Goal: Task Accomplishment & Management: Use online tool/utility

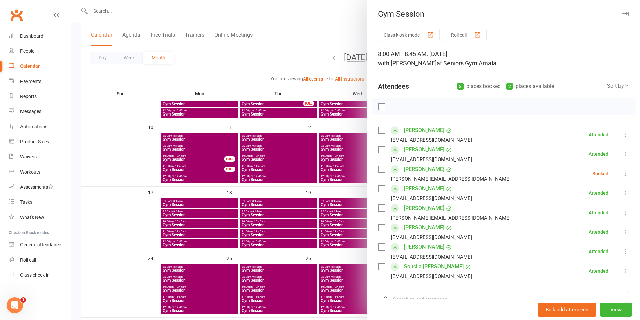
click at [622, 174] on icon at bounding box center [625, 173] width 7 height 7
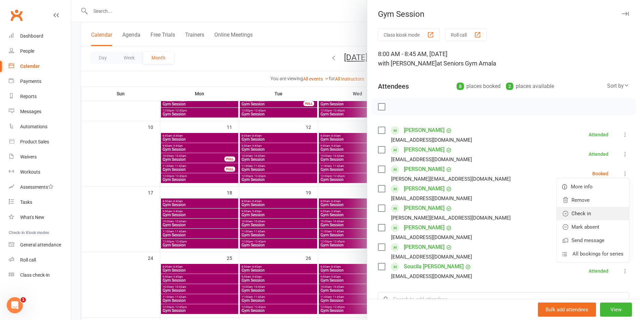
click at [594, 215] on link "Check in" at bounding box center [592, 213] width 72 height 13
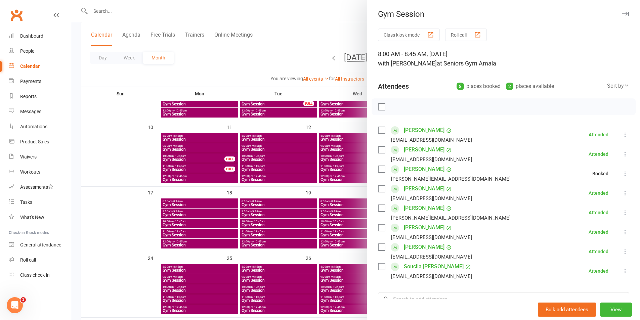
click at [306, 173] on div at bounding box center [355, 160] width 569 height 320
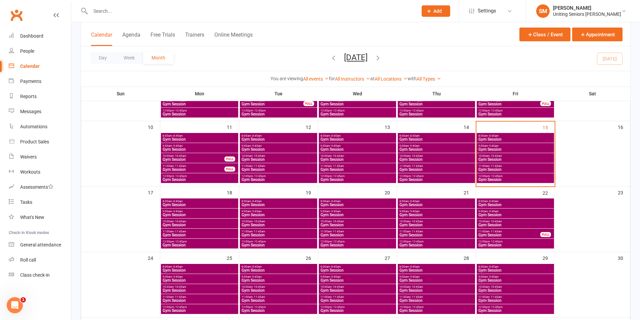
click at [506, 147] on span "9:00am - 9:45am" at bounding box center [515, 145] width 75 height 3
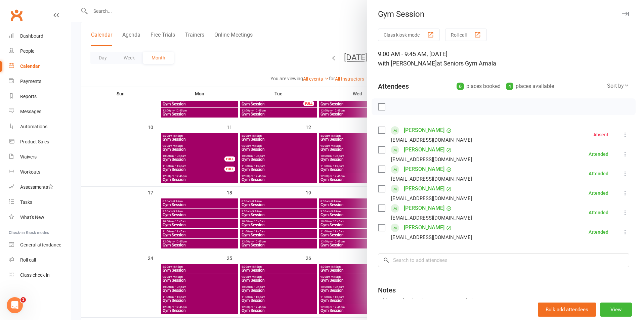
drag, startPoint x: 327, startPoint y: 172, endPoint x: 463, endPoint y: 175, distance: 135.7
click at [329, 173] on div at bounding box center [355, 160] width 569 height 320
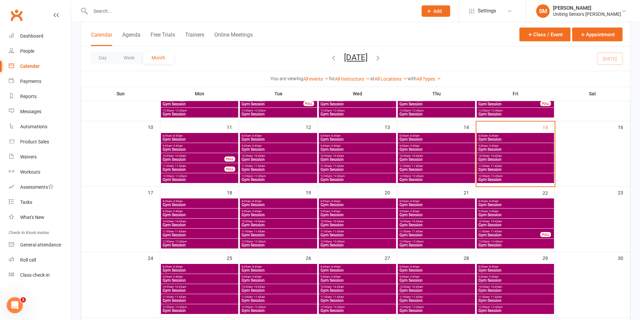
click at [505, 159] on span "Gym Session" at bounding box center [515, 159] width 75 height 4
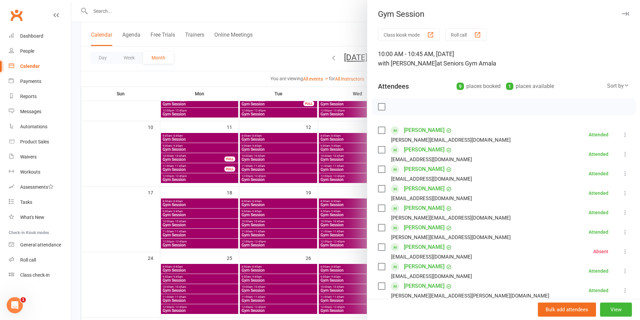
click at [280, 195] on div at bounding box center [355, 160] width 569 height 320
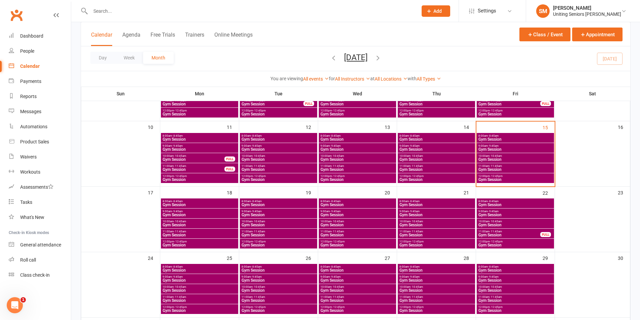
click at [192, 202] on span "8:00am - 8:45am" at bounding box center [199, 201] width 75 height 3
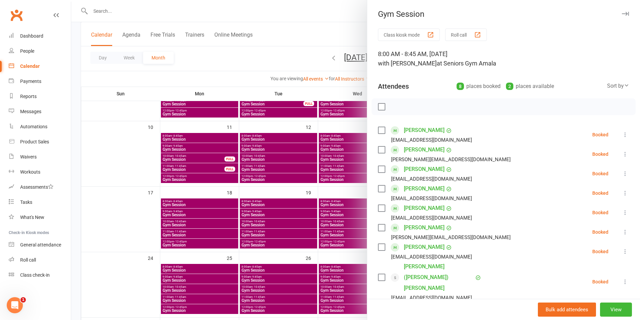
scroll to position [34, 0]
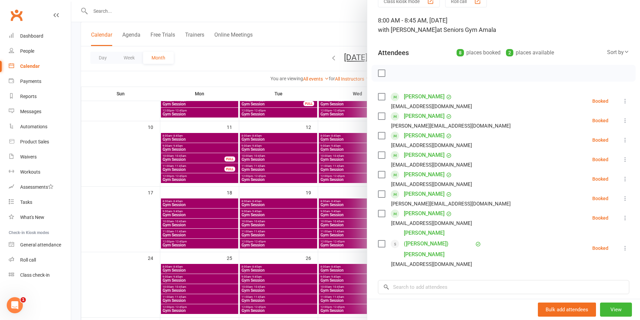
click at [201, 214] on div at bounding box center [355, 160] width 569 height 320
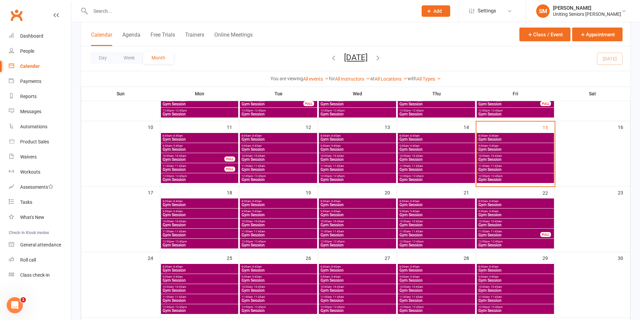
click at [200, 216] on span "Gym Session" at bounding box center [199, 215] width 75 height 4
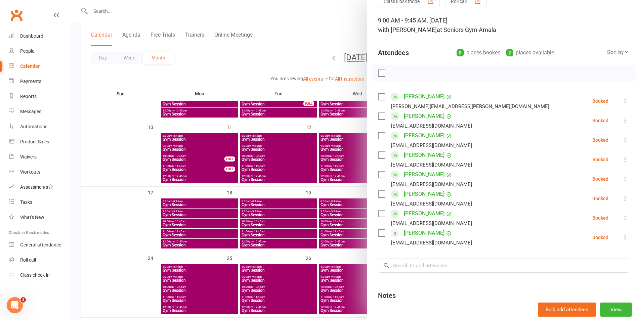
click at [219, 234] on div at bounding box center [355, 160] width 569 height 320
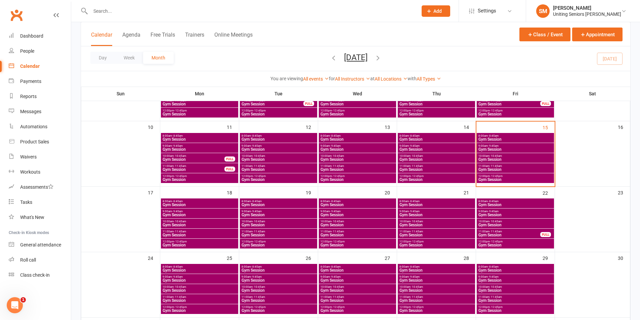
click at [179, 221] on span "- 10:45am" at bounding box center [180, 221] width 12 height 3
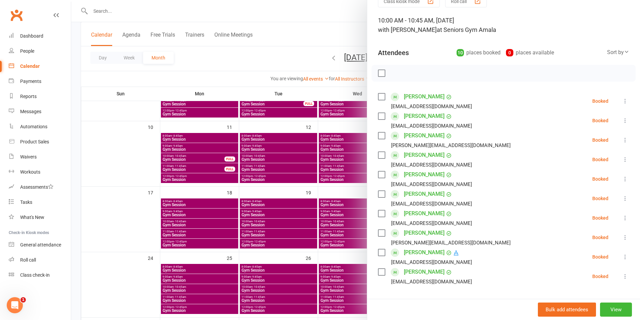
scroll to position [67, 0]
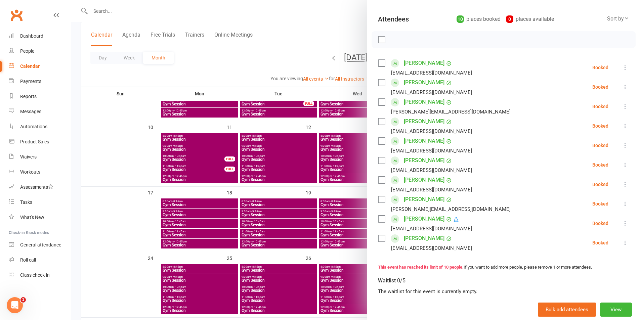
drag, startPoint x: 222, startPoint y: 214, endPoint x: 210, endPoint y: 236, distance: 25.8
click at [221, 215] on div at bounding box center [355, 160] width 569 height 320
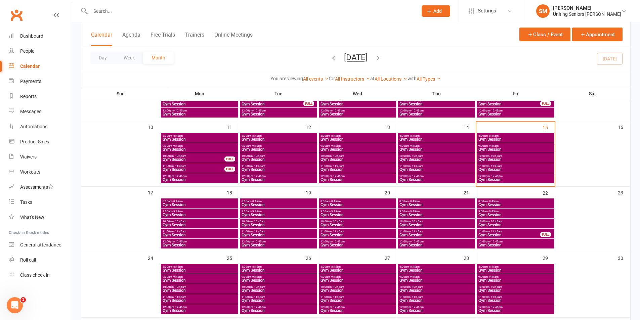
click at [186, 235] on span "Gym Session" at bounding box center [199, 235] width 75 height 4
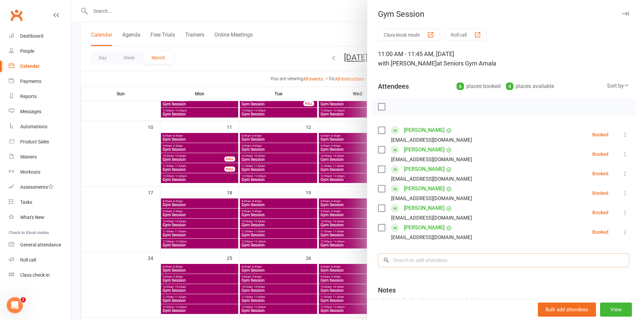
click at [430, 261] on input "search" at bounding box center [503, 260] width 251 height 14
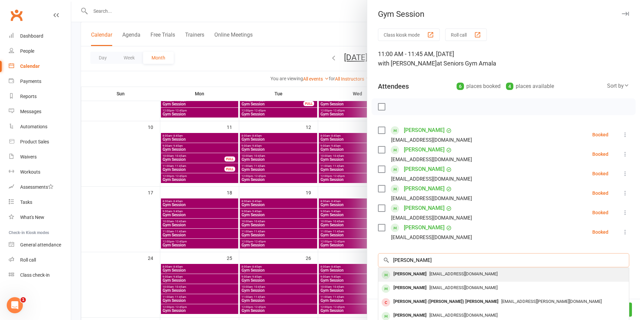
type input "[PERSON_NAME]"
click at [429, 272] on span "[EMAIL_ADDRESS][DOMAIN_NAME]" at bounding box center [463, 273] width 68 height 5
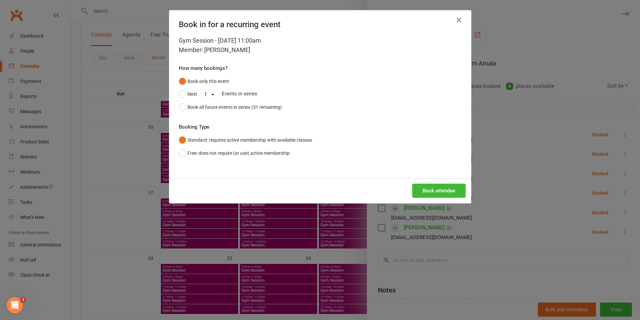
click at [205, 94] on select "1 2 3 4 5 6 7 8 9 10 11 12 13 14 15 16 17 18 19 20 21 22 23 24 25 26 27 28 29 3…" at bounding box center [209, 94] width 17 height 8
select select "9"
click at [201, 90] on select "1 2 3 4 5 6 7 8 9 10 11 12 13 14 15 16 17 18 19 20 21 22 23 24 25 26 27 28 29 3…" at bounding box center [209, 94] width 17 height 8
click at [182, 95] on button "Next" at bounding box center [188, 94] width 18 height 13
click at [441, 188] on button "Book attendee" at bounding box center [438, 191] width 53 height 14
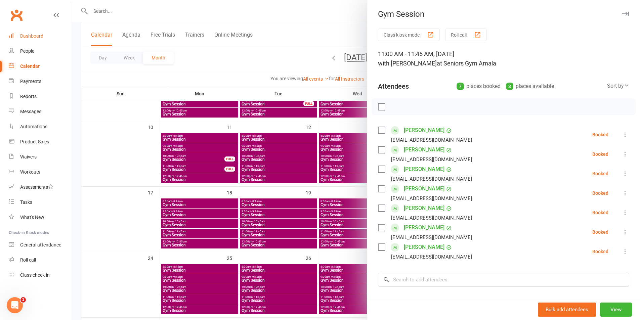
click at [32, 37] on div "Dashboard" at bounding box center [31, 35] width 23 height 5
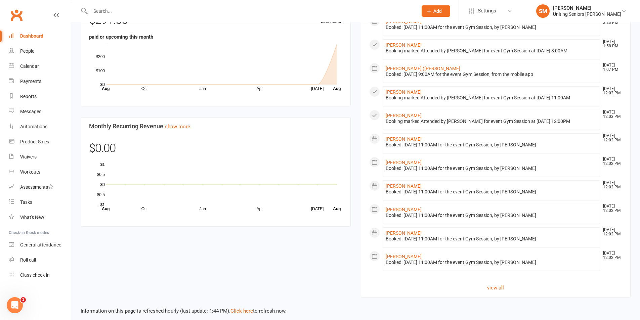
scroll to position [290, 0]
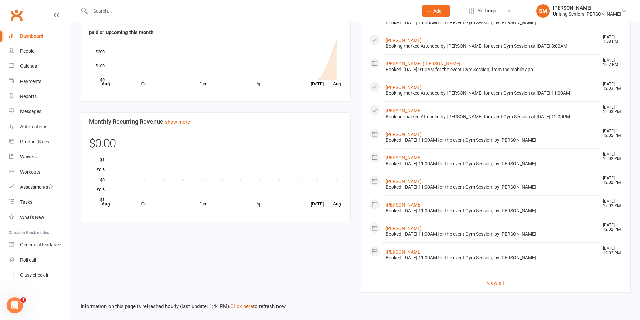
click at [492, 278] on section "All activities Recent Activity [PERSON_NAME] [DATE] 2:23 PM Booked: [DATE] 11:0…" at bounding box center [496, 33] width 270 height 518
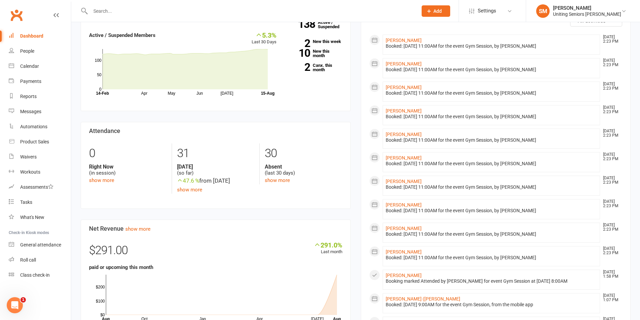
scroll to position [0, 0]
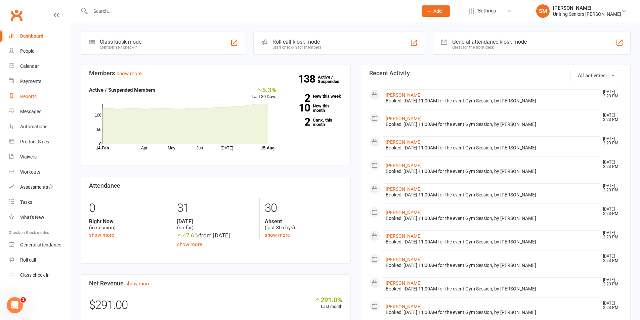
click at [30, 102] on link "Reports" at bounding box center [40, 96] width 62 height 15
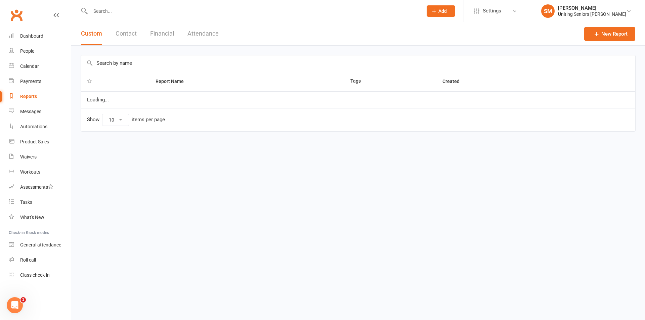
select select "50"
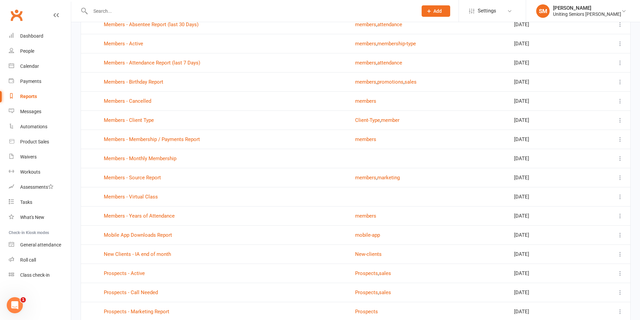
scroll to position [470, 0]
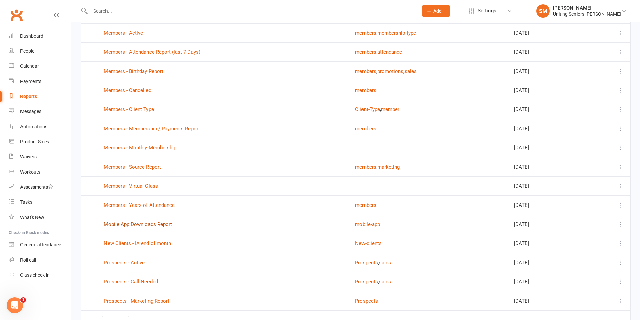
click at [169, 227] on link "Mobile App Downloads Report" at bounding box center [138, 224] width 68 height 6
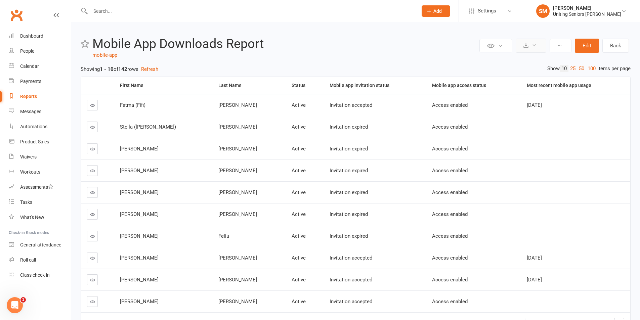
click at [531, 51] on button at bounding box center [530, 46] width 31 height 14
click at [513, 63] on link "Export to CSV" at bounding box center [510, 61] width 71 height 13
